Goal: Navigation & Orientation: Find specific page/section

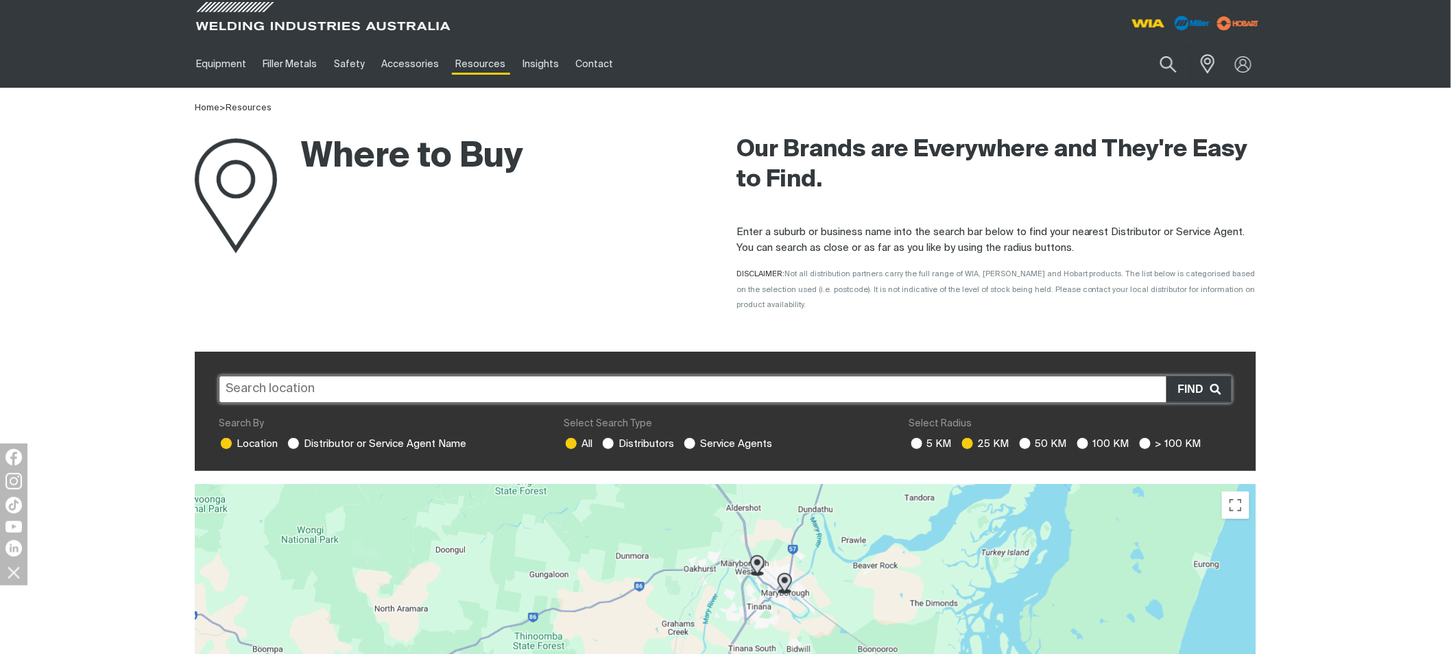
click at [361, 376] on input "text" at bounding box center [726, 389] width 1014 height 27
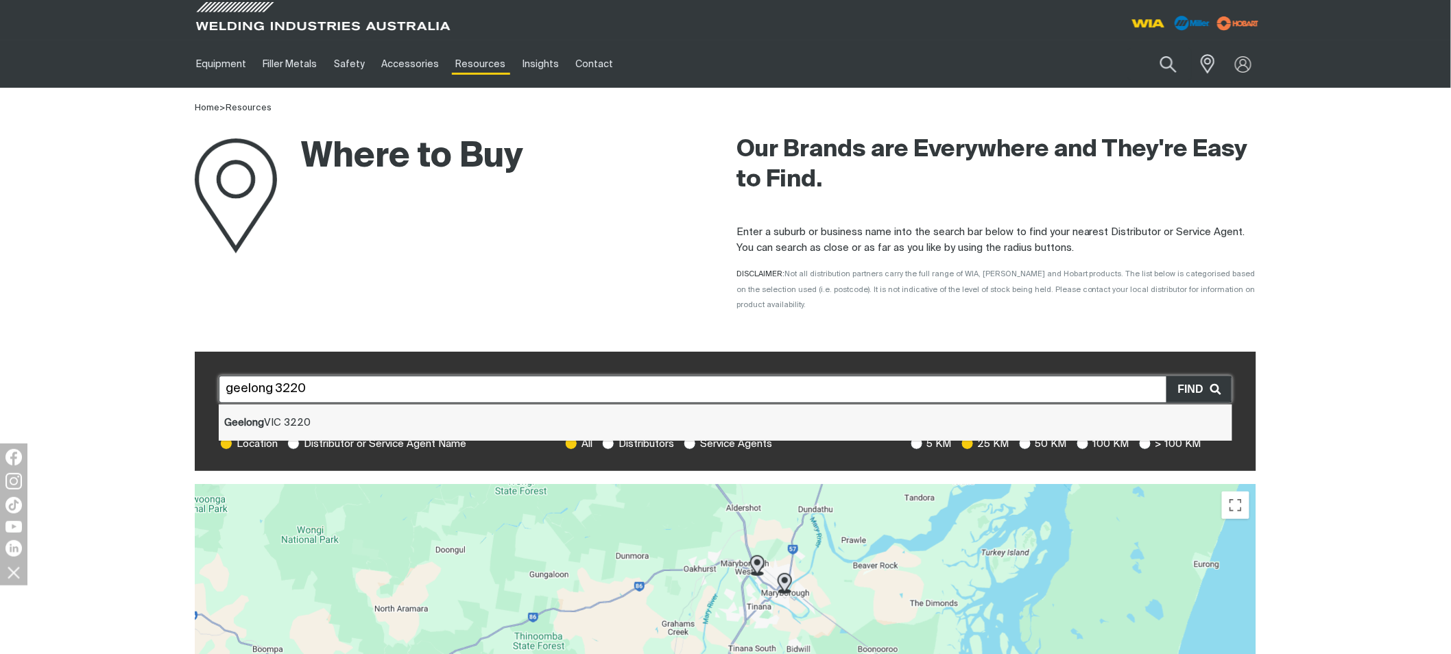
click at [335, 408] on li "Geelong VIC 3220" at bounding box center [726, 423] width 1014 height 36
type input "Geelong VIC 3220"
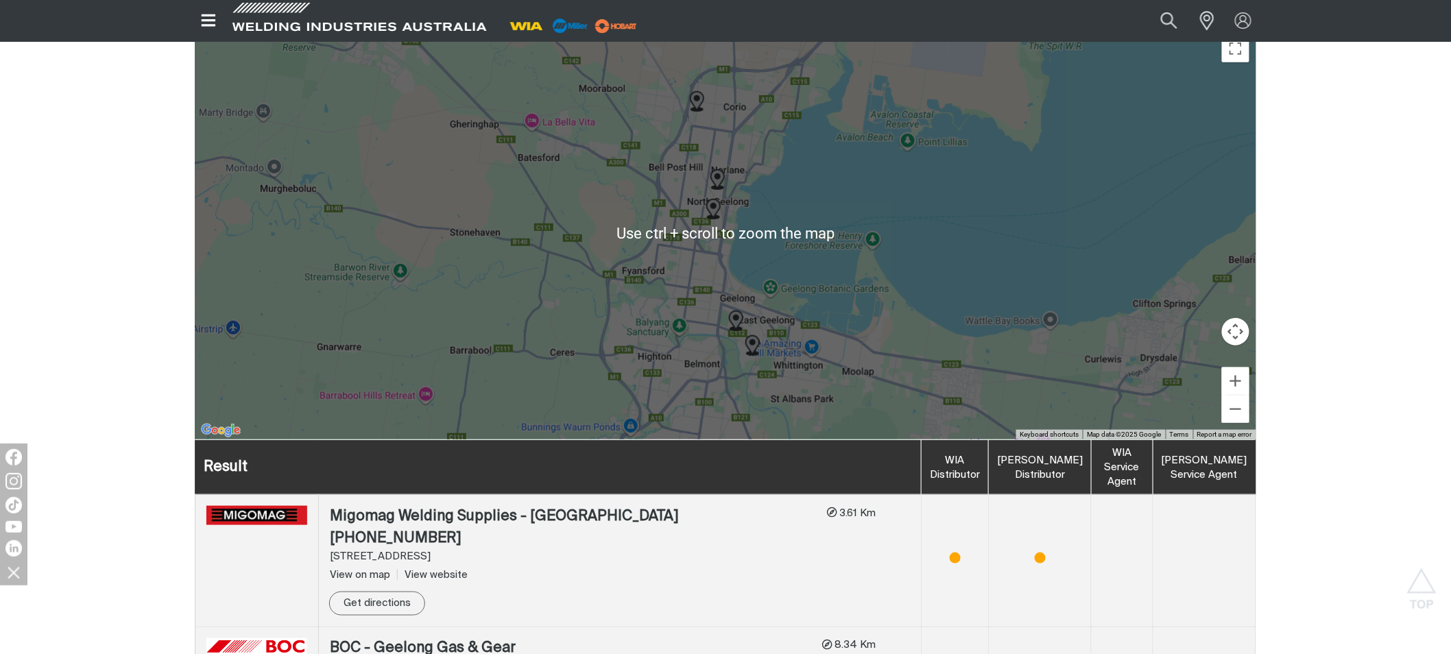
scroll to position [152, 0]
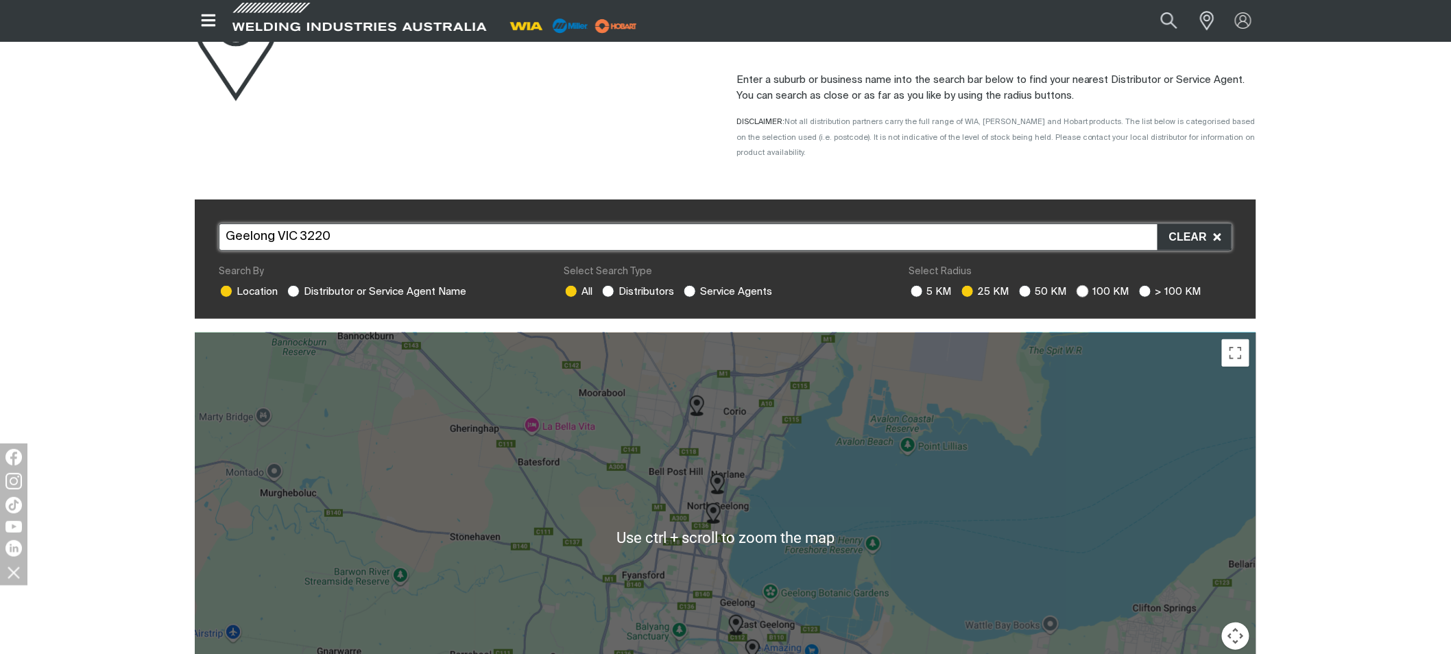
click at [1079, 285] on ins at bounding box center [1083, 291] width 12 height 12
click at [1079, 285] on input "100 KM" at bounding box center [1081, 289] width 9 height 9
radio input "true"
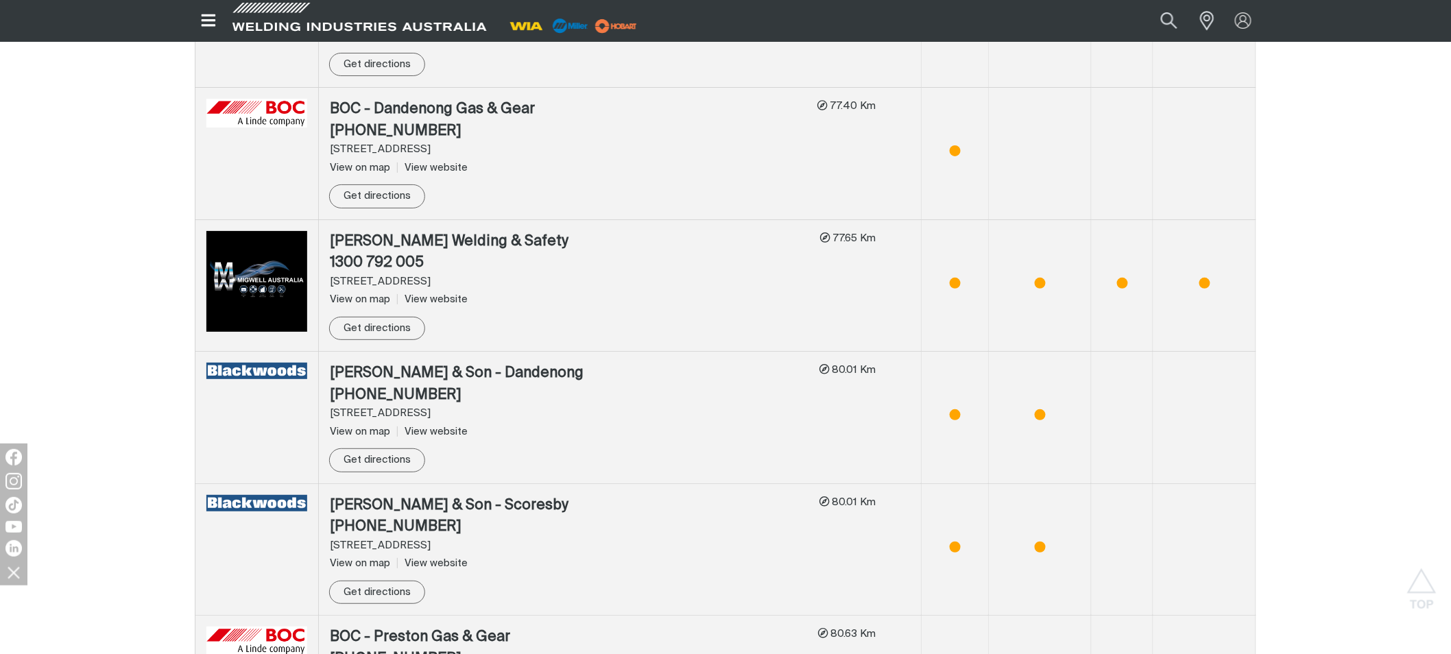
scroll to position [2286, 0]
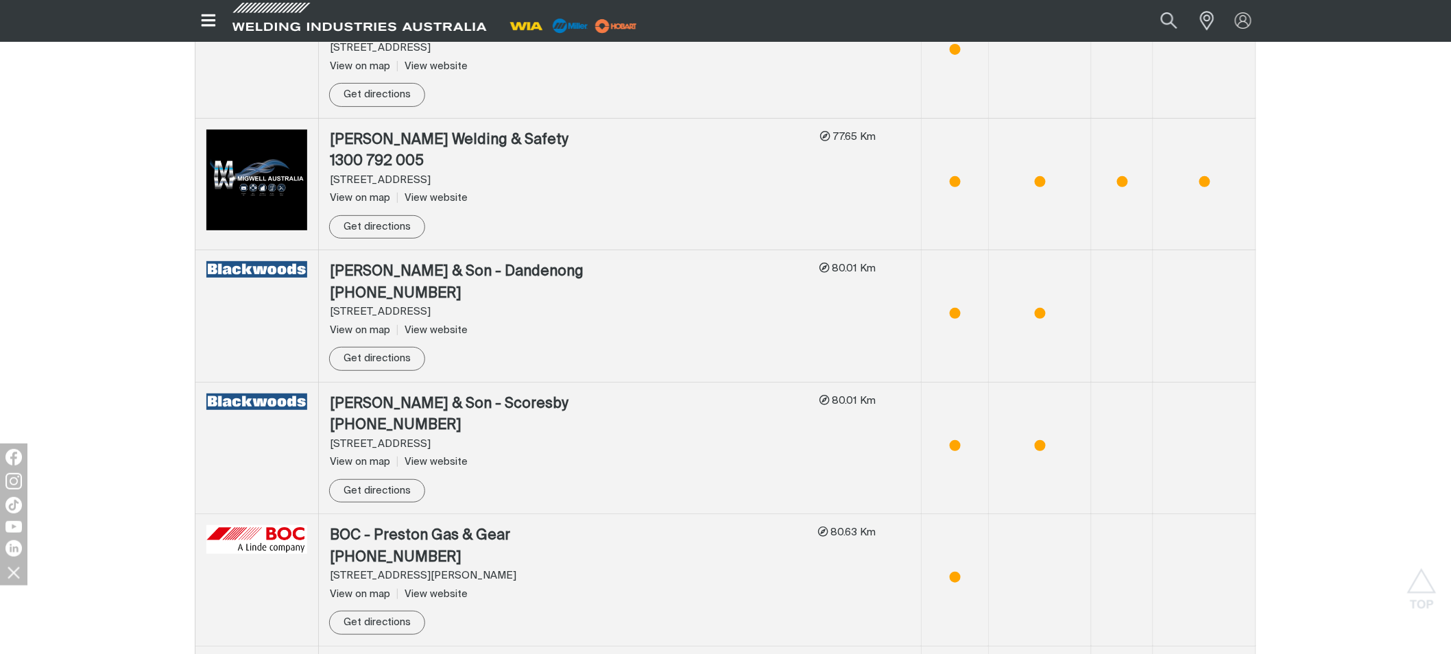
drag, startPoint x: 327, startPoint y: 128, endPoint x: 536, endPoint y: 167, distance: 212.8
click at [538, 166] on td "[PERSON_NAME] Welding & Safety 1300 [STREET_ADDRESS] View on map View website S…" at bounding box center [620, 184] width 603 height 132
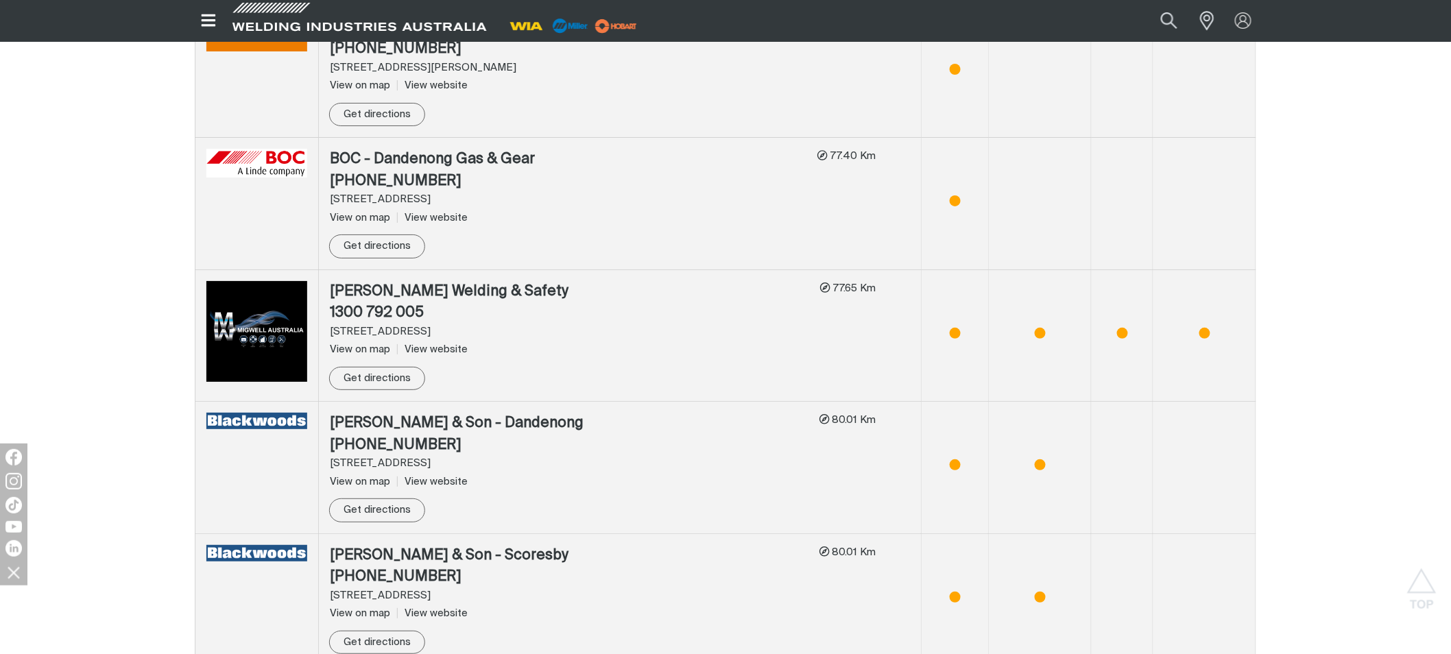
scroll to position [2133, 0]
click at [546, 326] on div "[STREET_ADDRESS]" at bounding box center [569, 333] width 479 height 16
drag, startPoint x: 496, startPoint y: 317, endPoint x: 380, endPoint y: 307, distance: 116.4
click at [380, 307] on div "[PERSON_NAME] Welding & Safety [STREET_ADDRESS] View on map View website Show m…" at bounding box center [575, 337] width 490 height 110
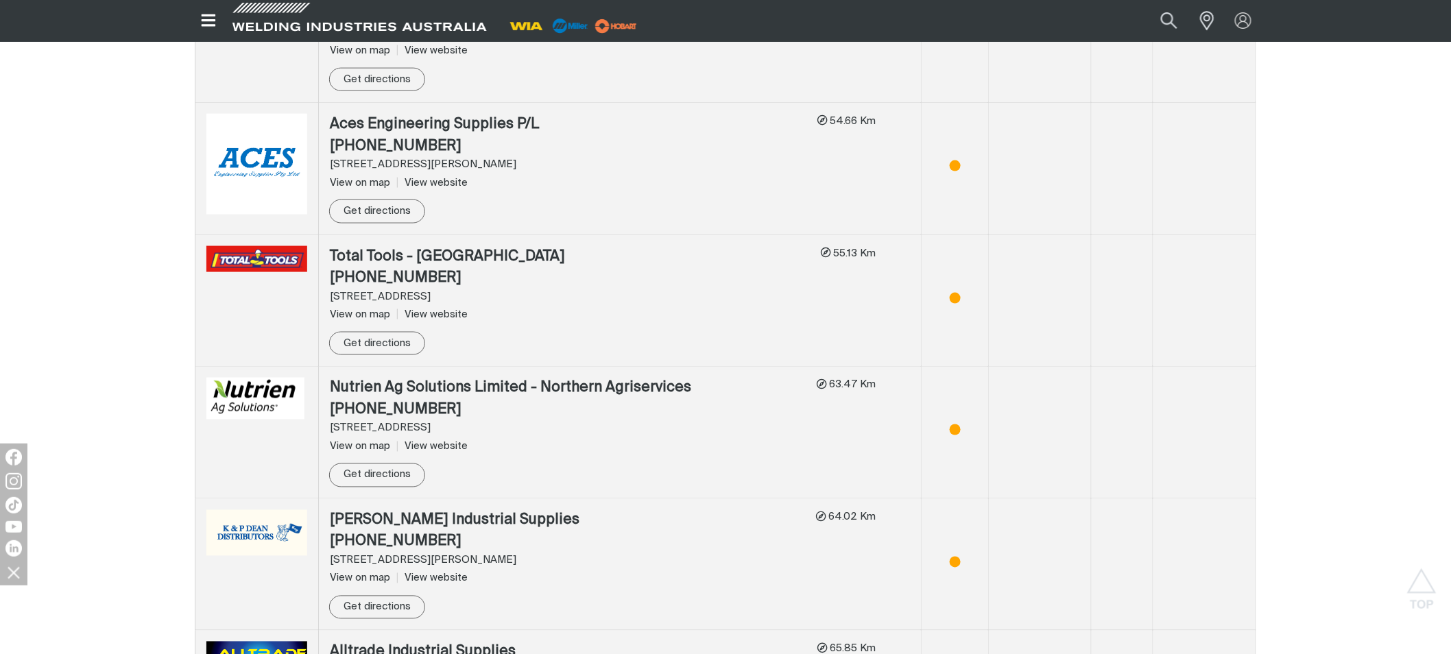
scroll to position [5181, 0]
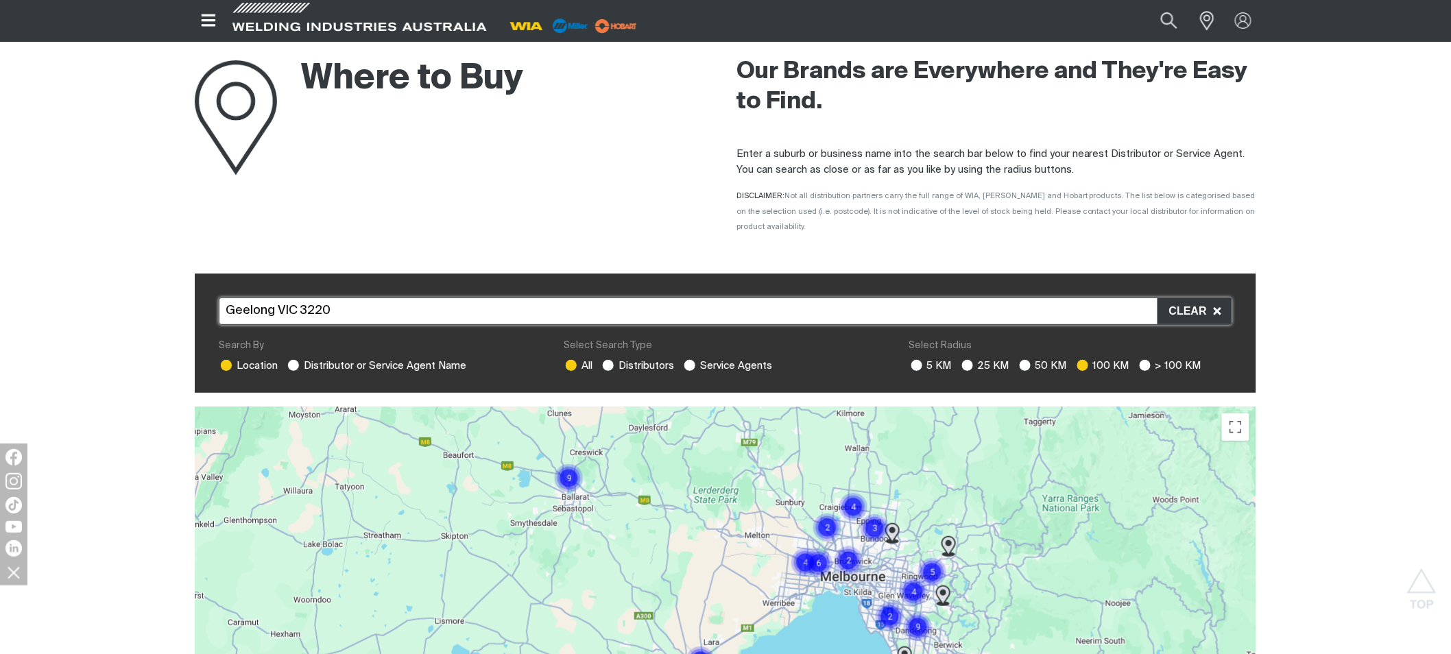
scroll to position [0, 0]
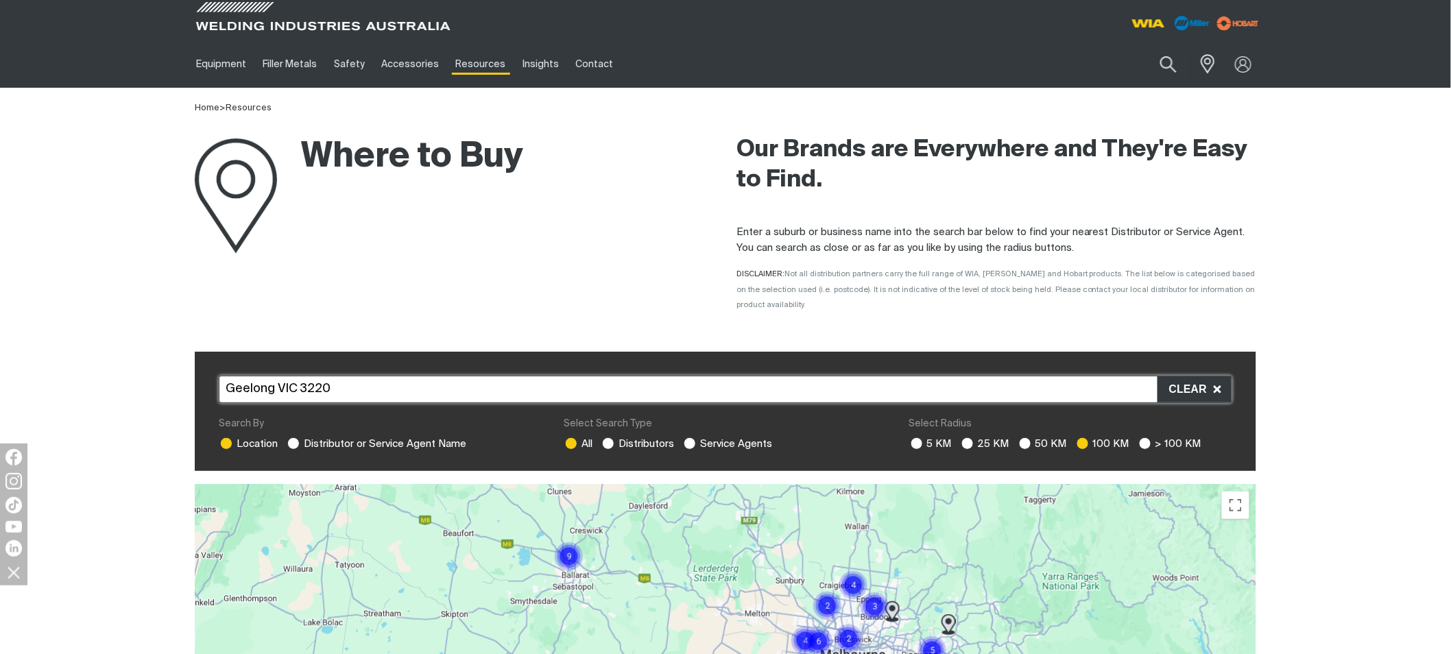
click at [435, 238] on div "Where to Buy" at bounding box center [359, 197] width 328 height 162
